Goal: Transaction & Acquisition: Purchase product/service

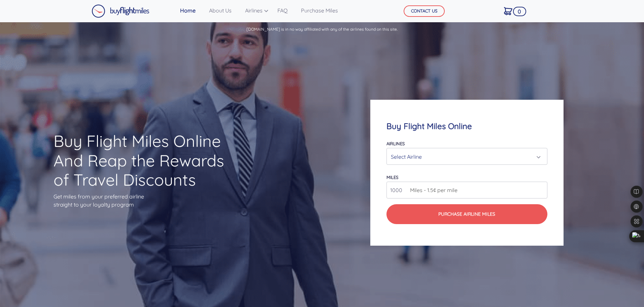
click at [425, 159] on div "Select Airline" at bounding box center [465, 156] width 148 height 13
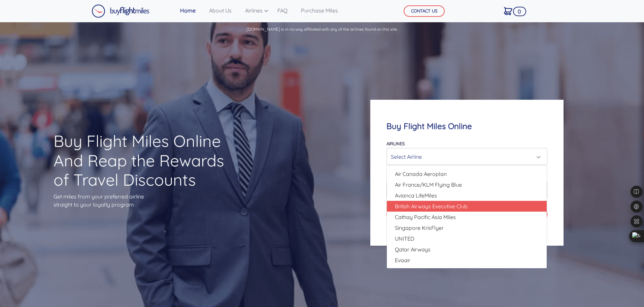
click at [420, 206] on span "British Airways Executive Club" at bounding box center [431, 206] width 73 height 8
select select "British Airways Executive Club"
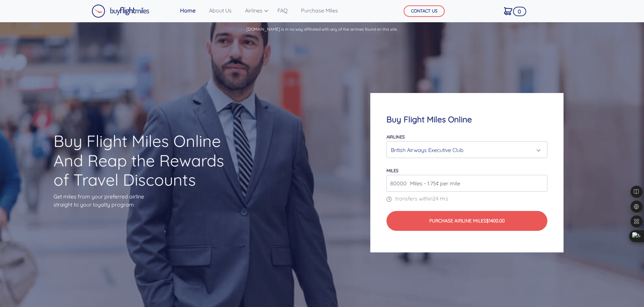
click at [481, 185] on input "80000" at bounding box center [467, 183] width 161 height 17
click at [510, 184] on input "80000" at bounding box center [467, 183] width 161 height 17
click at [412, 184] on span "Miles - 1.75¢ per mile" at bounding box center [434, 183] width 54 height 8
click at [391, 182] on input "80000" at bounding box center [467, 183] width 161 height 17
click at [392, 182] on input "80000" at bounding box center [467, 183] width 161 height 17
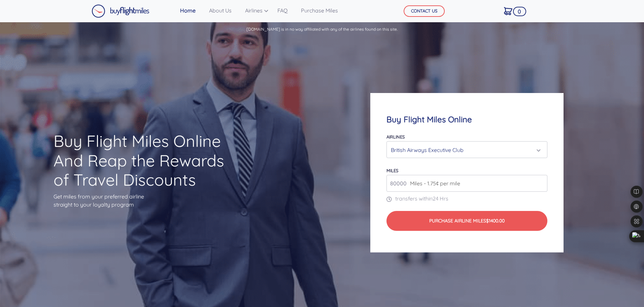
click at [392, 182] on input "80000" at bounding box center [467, 183] width 161 height 17
type input "10000"
click at [438, 245] on div "Buy Flight Miles Online Airlines Air Canada Aeroplan Air France/KLM Flying Blue…" at bounding box center [467, 172] width 193 height 159
click at [454, 154] on div "British Airways Executive Club" at bounding box center [465, 150] width 148 height 13
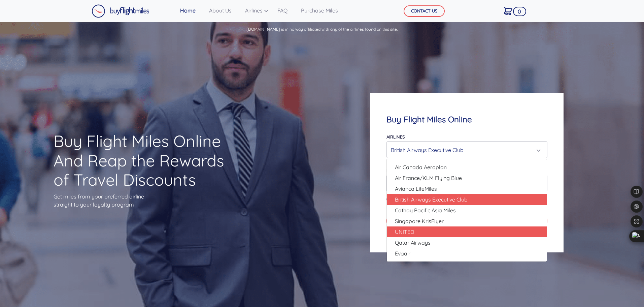
click at [440, 235] on link "UNITED" at bounding box center [467, 231] width 160 height 11
select select "UNITED"
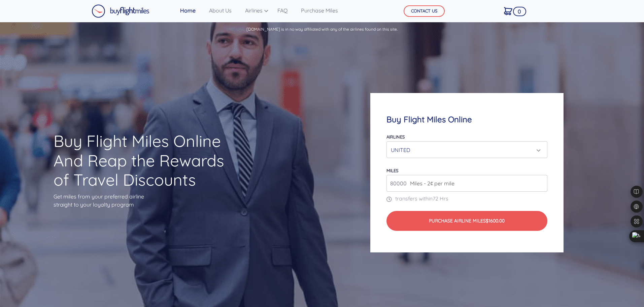
click at [469, 184] on input "80000" at bounding box center [467, 183] width 161 height 17
click at [541, 180] on input "81000" at bounding box center [467, 183] width 161 height 17
click at [541, 188] on input "81000" at bounding box center [467, 183] width 161 height 17
click at [541, 186] on input "80000" at bounding box center [467, 183] width 161 height 17
click at [408, 184] on span "Miles - 2¢ per mile" at bounding box center [431, 183] width 48 height 8
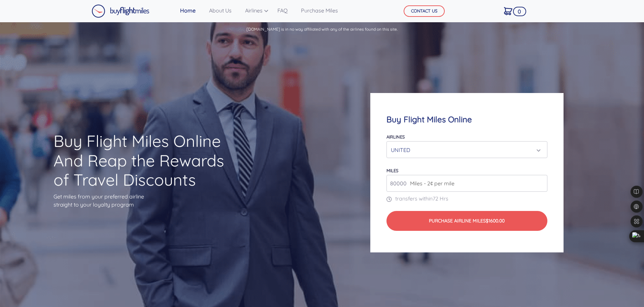
click at [396, 185] on input "80000" at bounding box center [467, 183] width 161 height 17
click at [501, 247] on div "Buy Flight Miles Online Airlines Air Canada Aeroplan Air France/KLM Flying Blue…" at bounding box center [467, 172] width 193 height 159
click at [405, 185] on input "100000" at bounding box center [467, 183] width 161 height 17
click at [405, 187] on input "100000" at bounding box center [467, 183] width 161 height 17
click at [404, 185] on input "100000" at bounding box center [467, 183] width 161 height 17
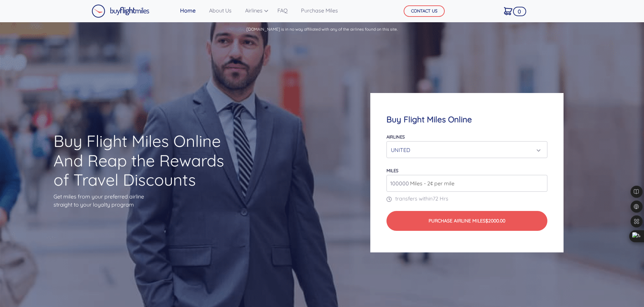
click at [404, 185] on input "100000" at bounding box center [467, 183] width 161 height 17
type input "10000"
click at [414, 244] on div "Buy Flight Miles Online Airlines Air Canada Aeroplan Air France/KLM Flying Blue…" at bounding box center [467, 172] width 193 height 159
